Goal: Find specific page/section: Find specific page/section

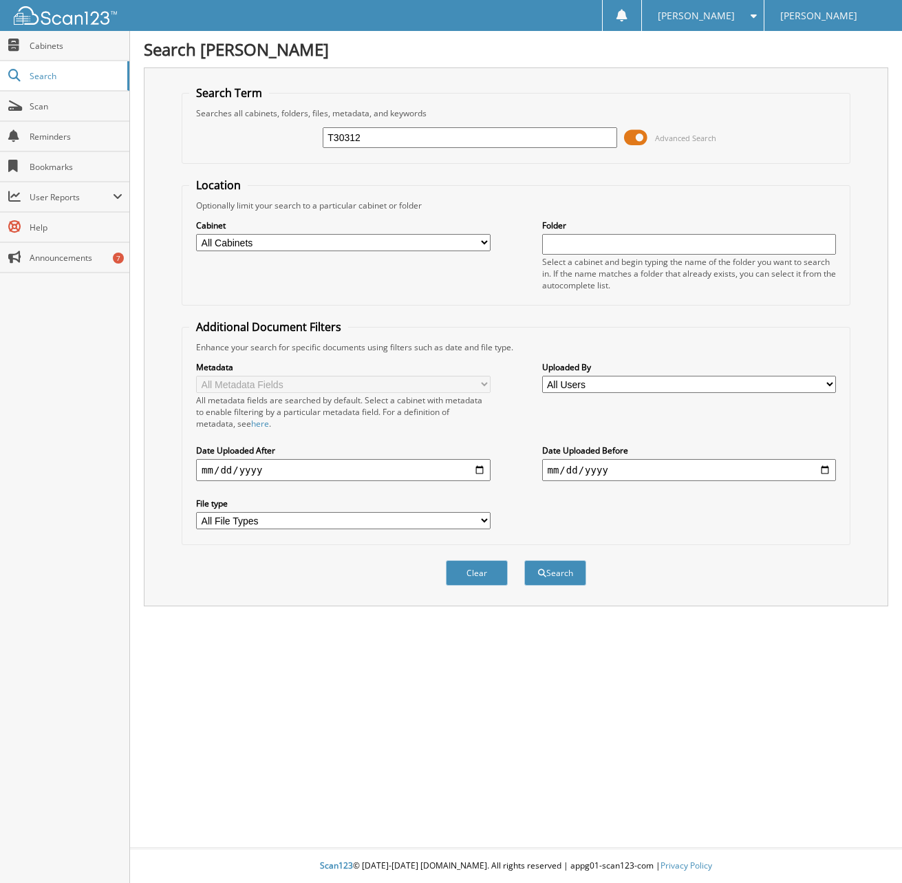
type input "T30312"
click at [524, 560] on button "Search" at bounding box center [555, 572] width 62 height 25
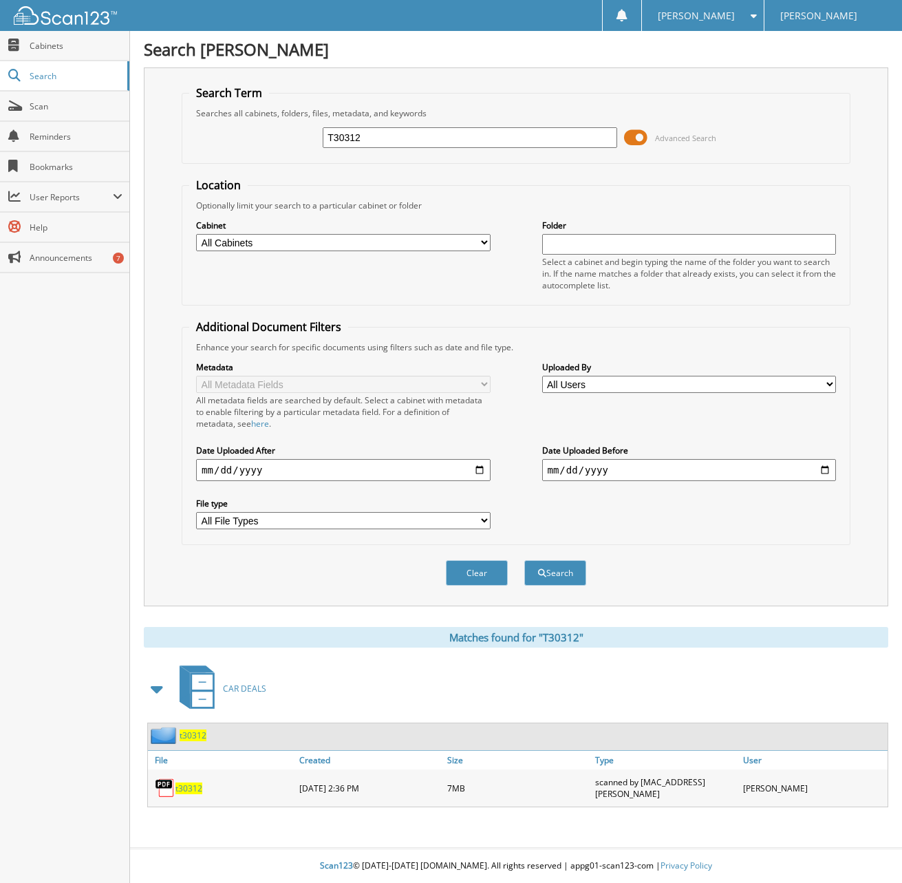
click at [193, 782] on span "t30312" at bounding box center [188, 788] width 27 height 12
